Goal: Transaction & Acquisition: Purchase product/service

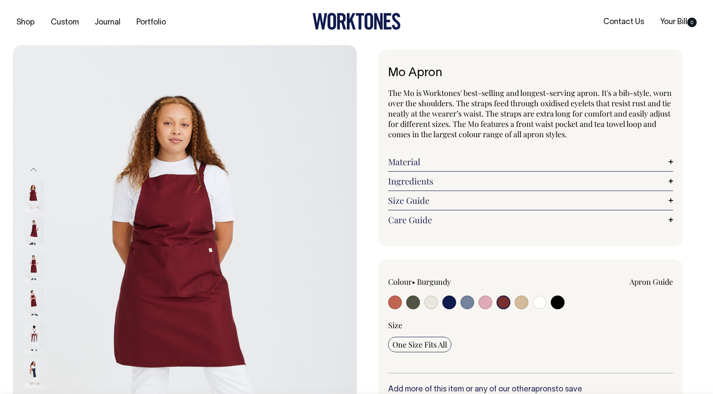
select select "Burgundy"
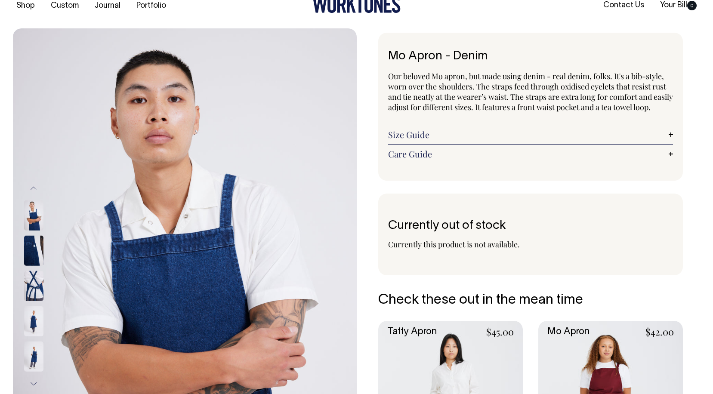
scroll to position [17, 0]
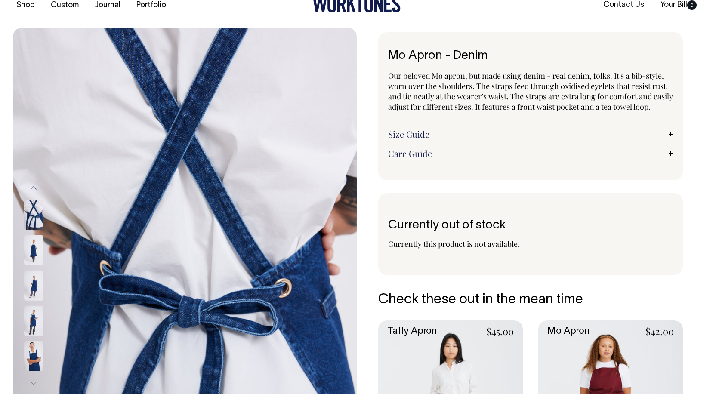
click at [28, 213] on img at bounding box center [33, 215] width 19 height 30
click at [36, 256] on img at bounding box center [33, 250] width 19 height 30
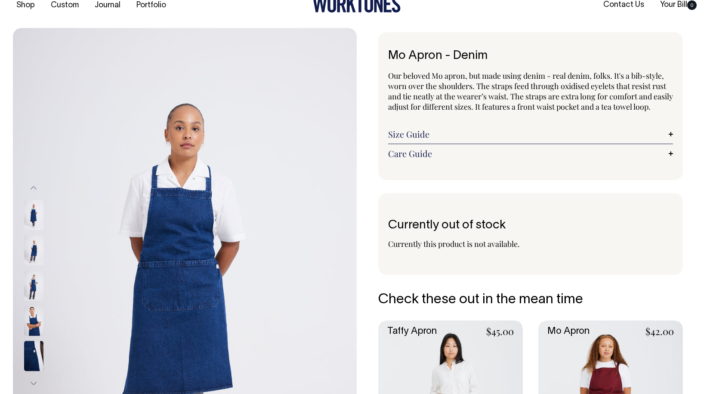
click at [33, 282] on img at bounding box center [33, 286] width 19 height 30
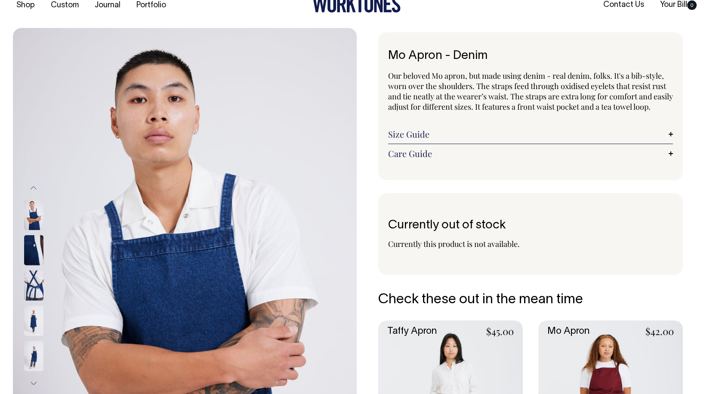
click at [571, 218] on div "Currently out of stock Currently this product is not available." at bounding box center [530, 234] width 305 height 82
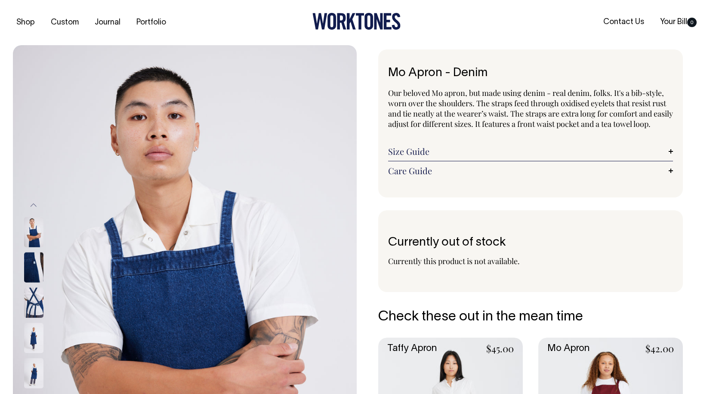
scroll to position [0, 0]
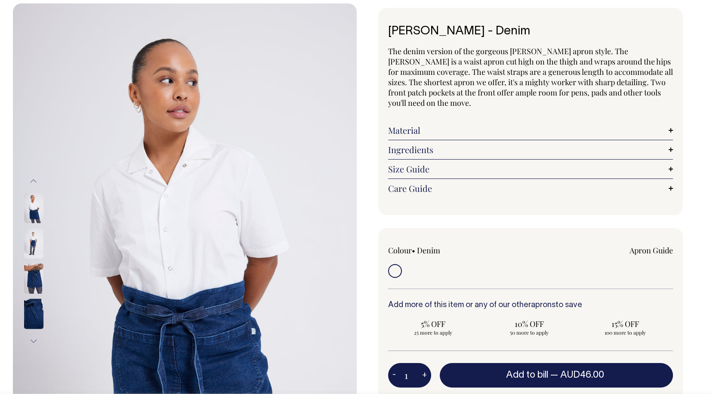
scroll to position [42, 0]
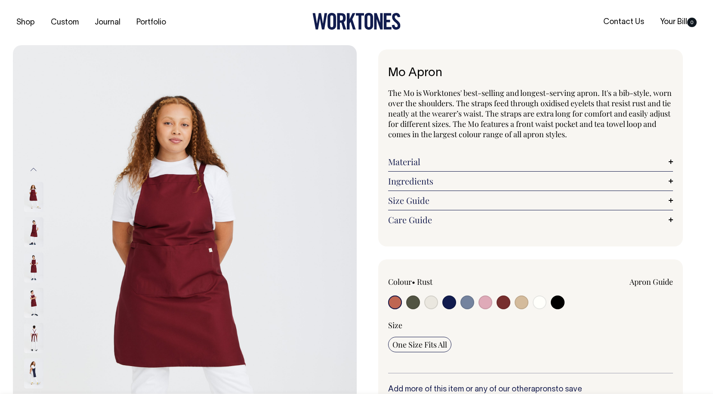
radio input "true"
select select "Burgundy"
